Goal: Information Seeking & Learning: Check status

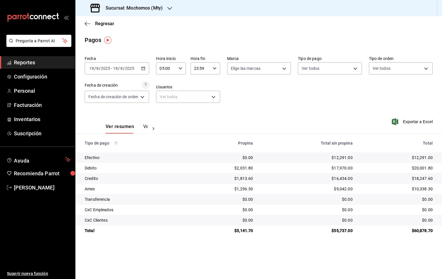
click at [25, 66] on span "Reportes" at bounding box center [42, 63] width 57 height 8
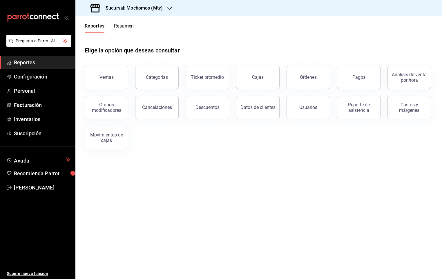
click at [129, 30] on button "Resumen" at bounding box center [124, 28] width 20 height 10
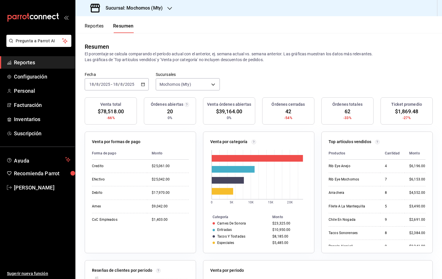
click at [218, 82] on div "Fecha [DATE] [DATE] - [DATE] [DATE] Sucursales Mochomos (Mty) [object Object]" at bounding box center [258, 85] width 367 height 26
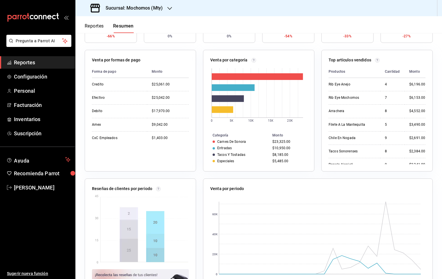
scroll to position [112, 0]
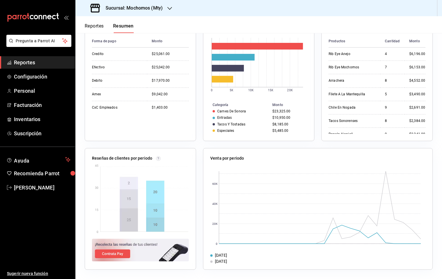
click at [131, 186] on img at bounding box center [141, 199] width 96 height 71
click at [134, 207] on img at bounding box center [141, 199] width 96 height 71
drag, startPoint x: 142, startPoint y: 218, endPoint x: 183, endPoint y: 214, distance: 40.8
click at [142, 219] on img at bounding box center [141, 199] width 96 height 71
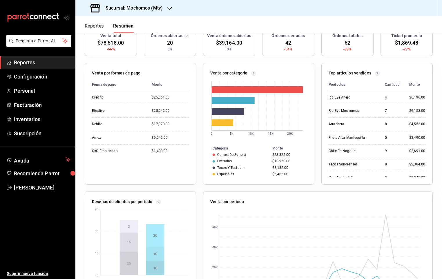
scroll to position [44, 0]
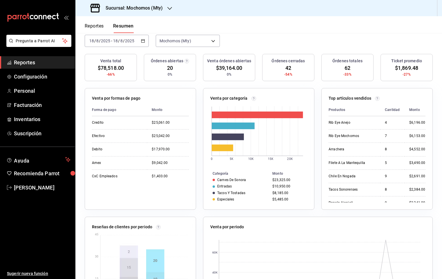
click at [127, 38] on div "[DATE] [DATE] - [DATE] [DATE]" at bounding box center [117, 41] width 64 height 12
click at [111, 85] on span "Semana actual" at bounding box center [112, 85] width 45 height 6
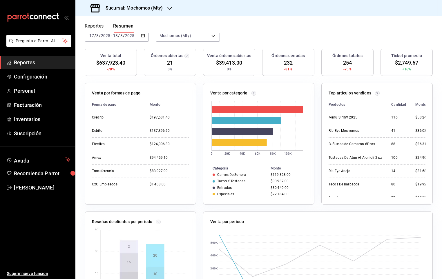
scroll to position [50, 0]
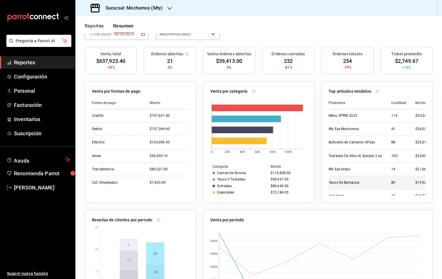
drag, startPoint x: 374, startPoint y: 188, endPoint x: 377, endPoint y: 188, distance: 3.5
click at [218, 188] on td "Tacos De Barbacoa" at bounding box center [358, 182] width 58 height 13
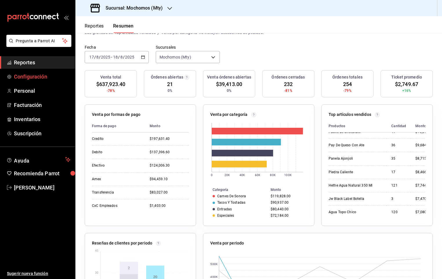
scroll to position [18, 0]
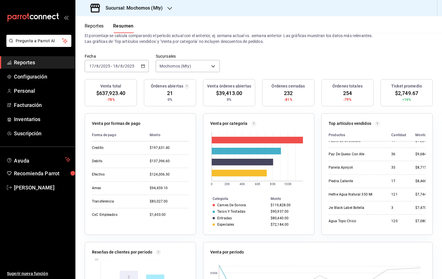
click at [119, 70] on div "[DATE] [DATE] - [DATE] [DATE]" at bounding box center [117, 66] width 64 height 12
click at [143, 69] on div "[DATE] [DATE] - [DATE] [DATE]" at bounding box center [117, 66] width 64 height 12
click at [114, 121] on span "Mes actual" at bounding box center [112, 123] width 45 height 6
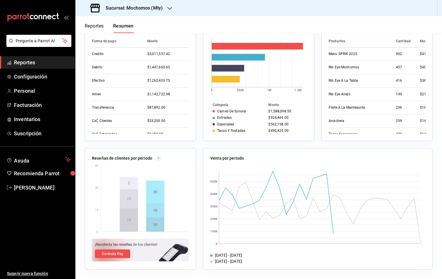
scroll to position [0, 0]
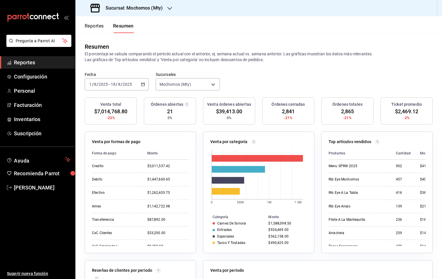
click at [138, 86] on div "[DATE] [DATE] - [DATE] [DATE]" at bounding box center [117, 84] width 64 height 12
click at [133, 83] on div "[DATE] [DATE] - [DATE] [DATE]" at bounding box center [117, 84] width 64 height 12
click at [132, 83] on div "[DATE] [DATE]" at bounding box center [121, 84] width 23 height 5
click at [96, 21] on div "Reportes Resumen" at bounding box center [104, 24] width 58 height 17
click at [97, 23] on div "Reportes Resumen" at bounding box center [104, 24] width 58 height 17
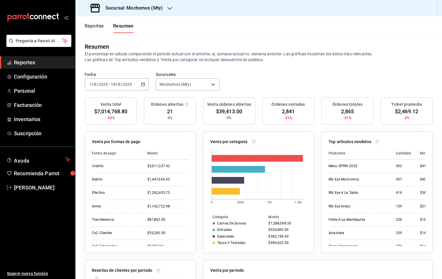
click at [98, 26] on button "Reportes" at bounding box center [94, 28] width 19 height 10
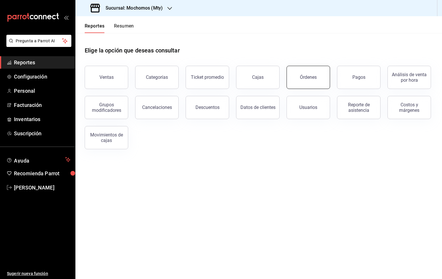
click at [218, 80] on button "Órdenes" at bounding box center [309, 77] width 44 height 23
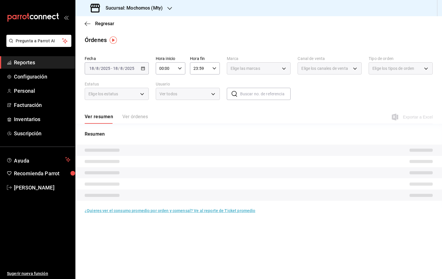
click at [113, 39] on img "button" at bounding box center [113, 40] width 7 height 7
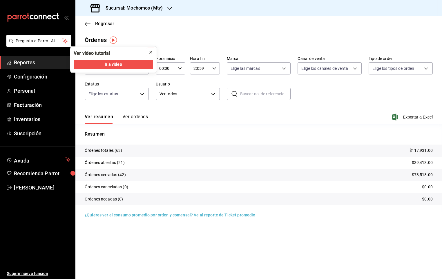
click at [149, 53] on icon "close" at bounding box center [151, 52] width 5 height 5
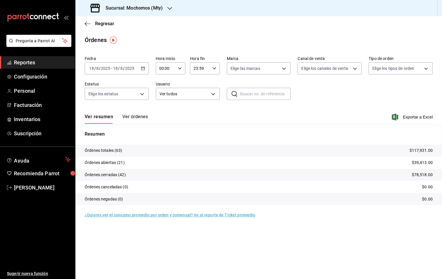
click at [189, 30] on div "Regresar" at bounding box center [258, 23] width 367 height 15
click at [174, 67] on input "00:00" at bounding box center [166, 69] width 20 height 12
click at [164, 107] on span "05" at bounding box center [163, 109] width 6 height 5
type input "05:00"
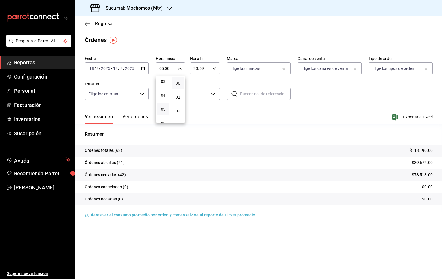
click at [218, 110] on div at bounding box center [221, 139] width 442 height 279
click at [28, 65] on span "Reportes" at bounding box center [42, 63] width 57 height 8
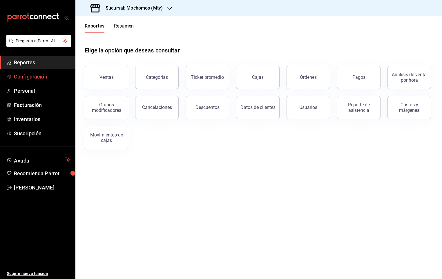
click at [32, 77] on span "Configuración" at bounding box center [42, 77] width 57 height 8
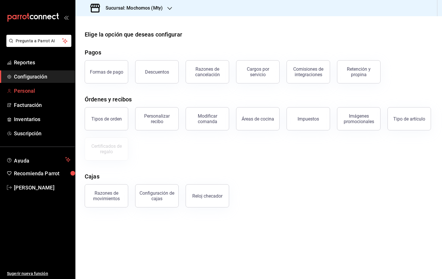
click at [32, 93] on span "Personal" at bounding box center [42, 91] width 57 height 8
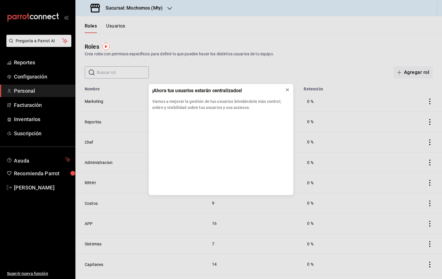
click at [218, 93] on button at bounding box center [287, 89] width 9 height 9
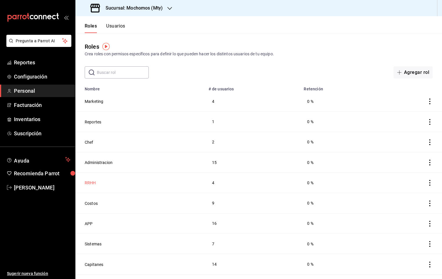
click at [93, 184] on button "RRHH" at bounding box center [90, 183] width 11 height 6
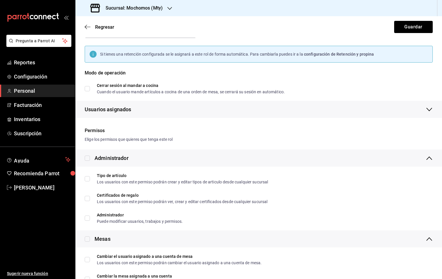
scroll to position [17, 0]
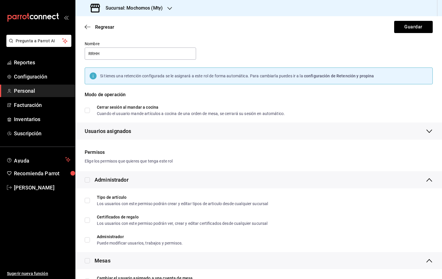
click at [218, 129] on icon "button" at bounding box center [429, 131] width 7 height 7
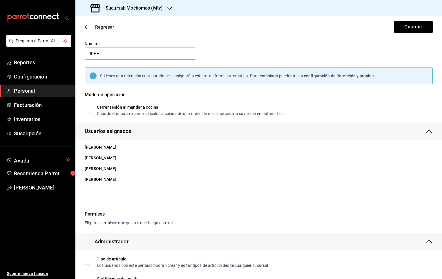
click at [87, 29] on icon "button" at bounding box center [88, 26] width 6 height 5
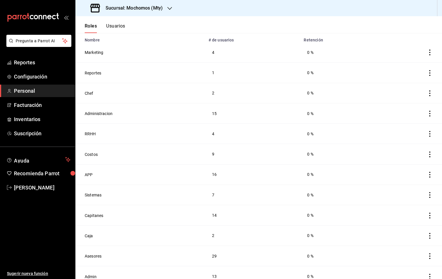
scroll to position [78, 0]
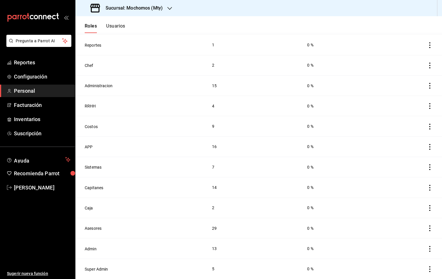
click at [90, 212] on td "Caja" at bounding box center [140, 208] width 130 height 20
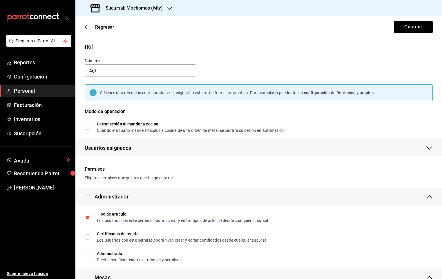
click at [120, 149] on span "Usuarios asignados" at bounding box center [108, 148] width 46 height 8
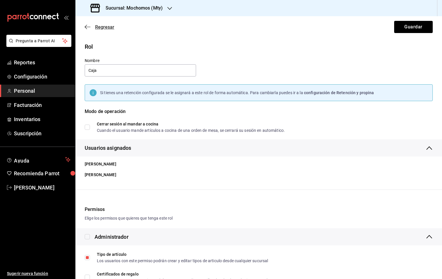
click at [87, 26] on icon "button" at bounding box center [88, 26] width 6 height 5
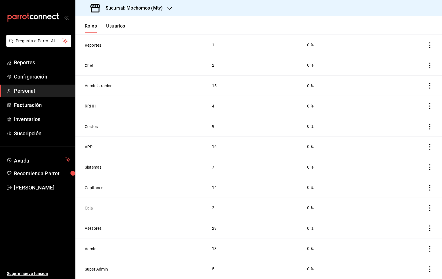
scroll to position [78, 0]
click at [100, 189] on button "Capitanes" at bounding box center [94, 188] width 19 height 6
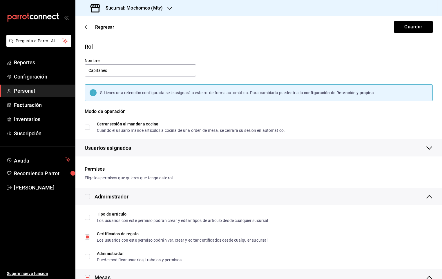
click at [105, 167] on div "Permisos" at bounding box center [259, 169] width 348 height 7
click at [109, 146] on span "Usuarios asignados" at bounding box center [108, 148] width 46 height 8
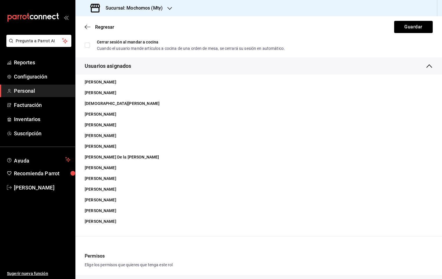
scroll to position [77, 0]
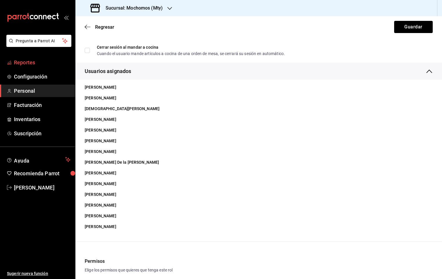
click at [29, 59] on span "Reportes" at bounding box center [42, 63] width 57 height 8
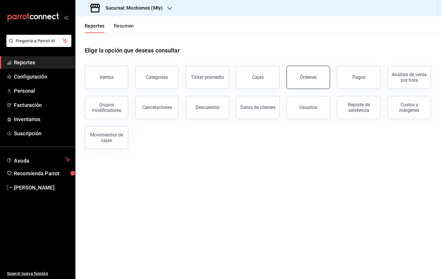
click at [218, 72] on button "Órdenes" at bounding box center [309, 77] width 44 height 23
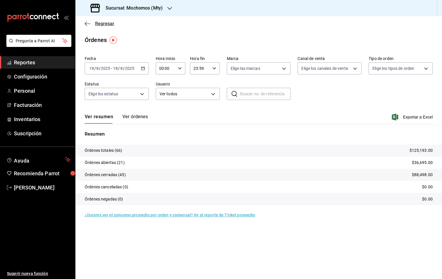
click at [88, 26] on icon "button" at bounding box center [88, 23] width 6 height 5
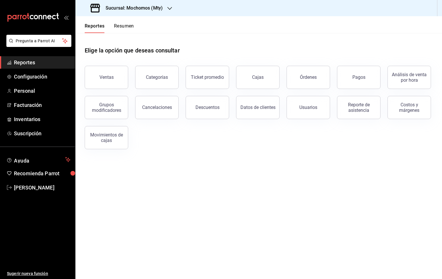
click at [115, 25] on button "Resumen" at bounding box center [124, 28] width 20 height 10
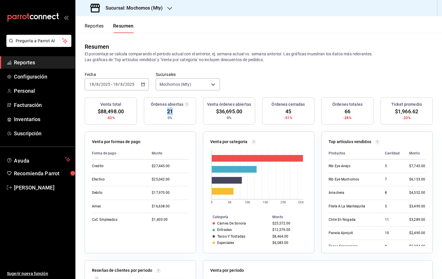
drag, startPoint x: 170, startPoint y: 112, endPoint x: 161, endPoint y: 112, distance: 9.0
click at [161, 112] on div "Órdenes abiertas 21 0%" at bounding box center [170, 110] width 52 height 27
drag, startPoint x: 161, startPoint y: 112, endPoint x: 213, endPoint y: 162, distance: 72.2
click at [213, 162] on rect at bounding box center [257, 177] width 94 height 61
